Goal: Task Accomplishment & Management: Manage account settings

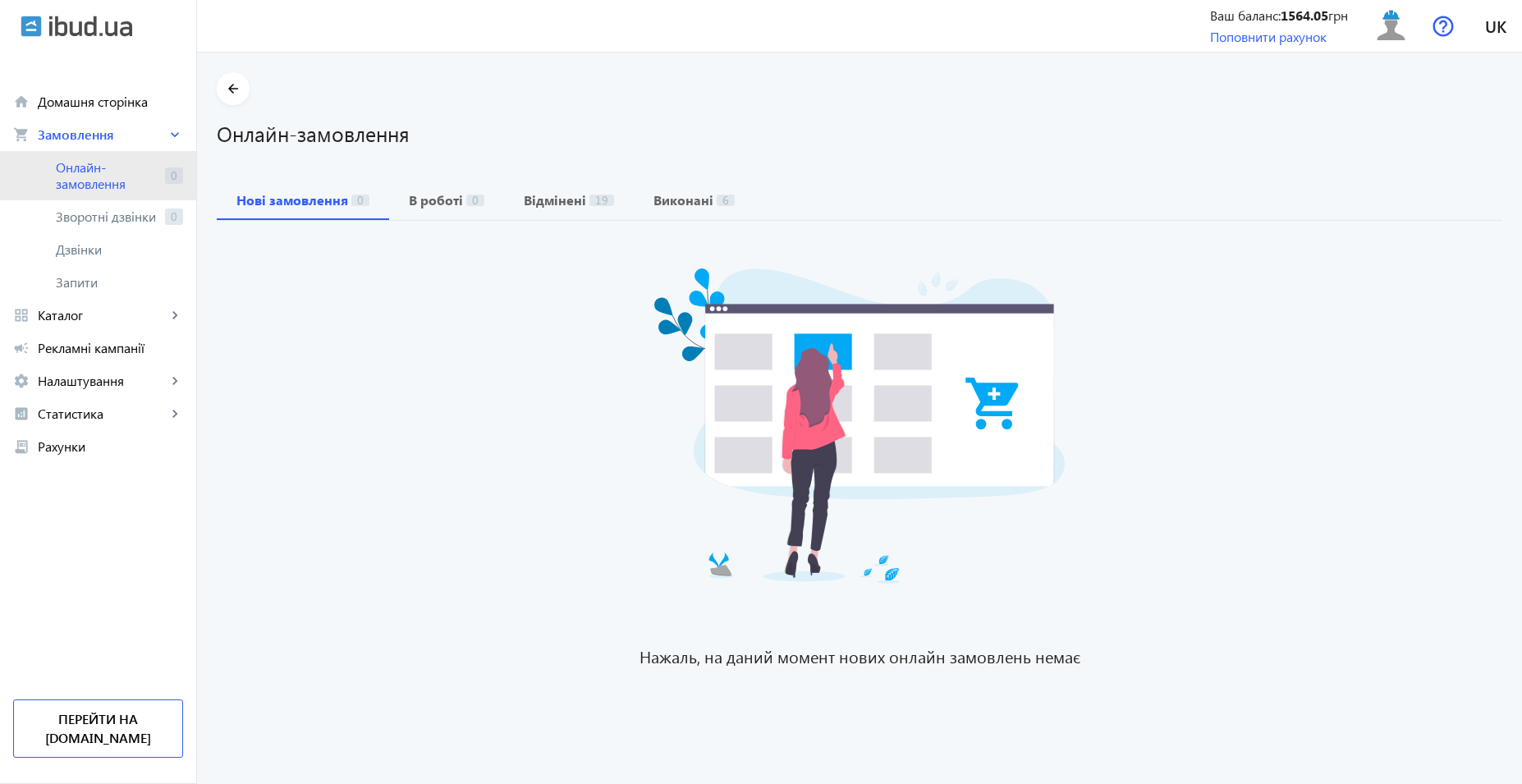
click at [79, 183] on span "Онлайн-замовлення" at bounding box center [107, 175] width 102 height 33
click at [118, 185] on span "Онлайн-замовлення" at bounding box center [107, 175] width 102 height 33
click at [128, 173] on span "Онлайн-замовлення" at bounding box center [107, 175] width 102 height 33
click at [158, 192] on link "Онлайн-замовлення 0" at bounding box center [98, 176] width 196 height 49
